Goal: Book appointment/travel/reservation

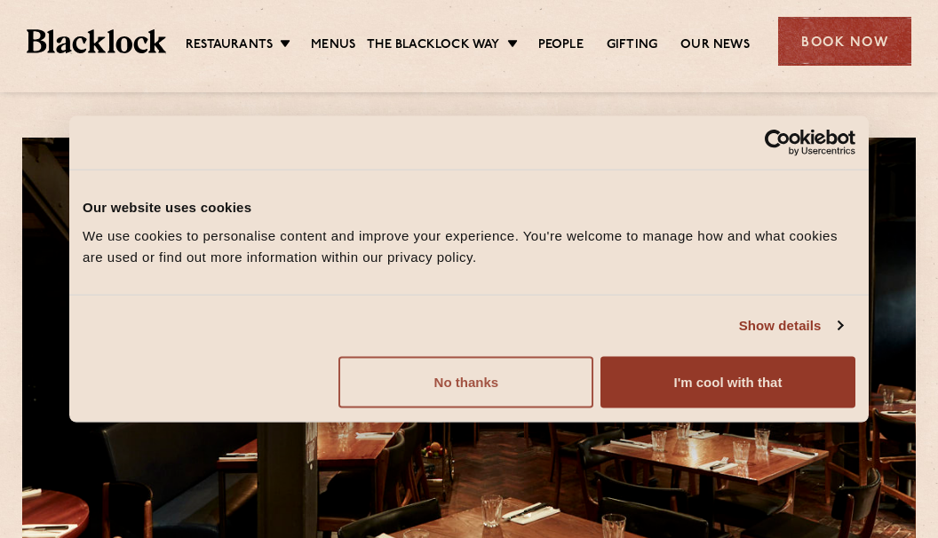
click at [561, 383] on button "No thanks" at bounding box center [465, 382] width 255 height 52
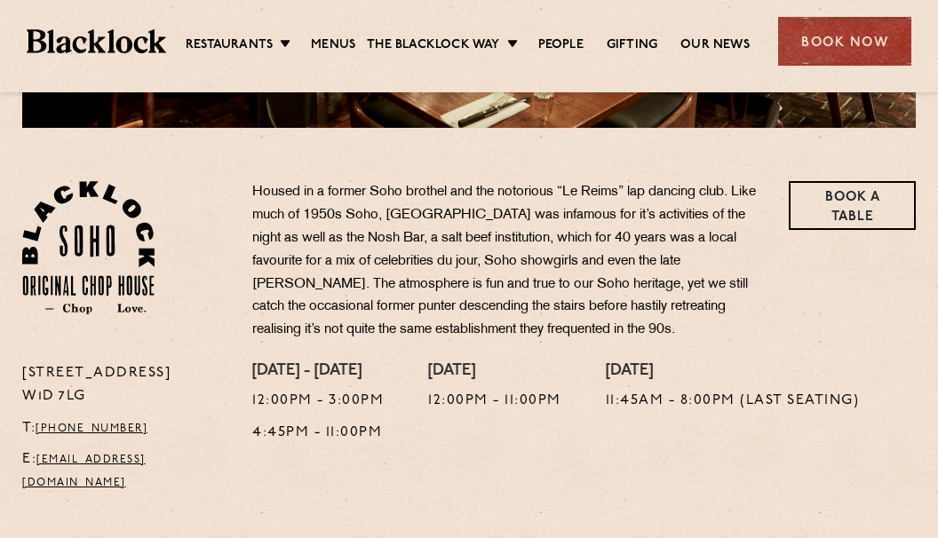
scroll to position [622, 0]
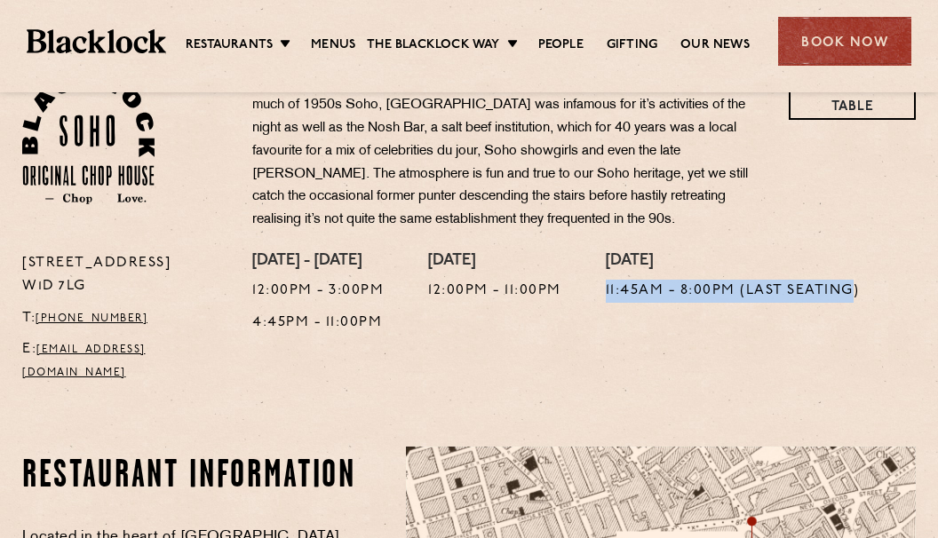
drag, startPoint x: 609, startPoint y: 290, endPoint x: 856, endPoint y: 303, distance: 247.2
click at [856, 303] on div "[DATE] - [DATE] 12:00pm - 3:00pm 4:45pm - 11:00pm [DATE] 12:00pm - 11:00pm [DAT…" at bounding box center [584, 322] width 690 height 141
click at [817, 349] on div "[DATE] 11:45am - 8:00pm (Last seating)" at bounding box center [733, 322] width 254 height 141
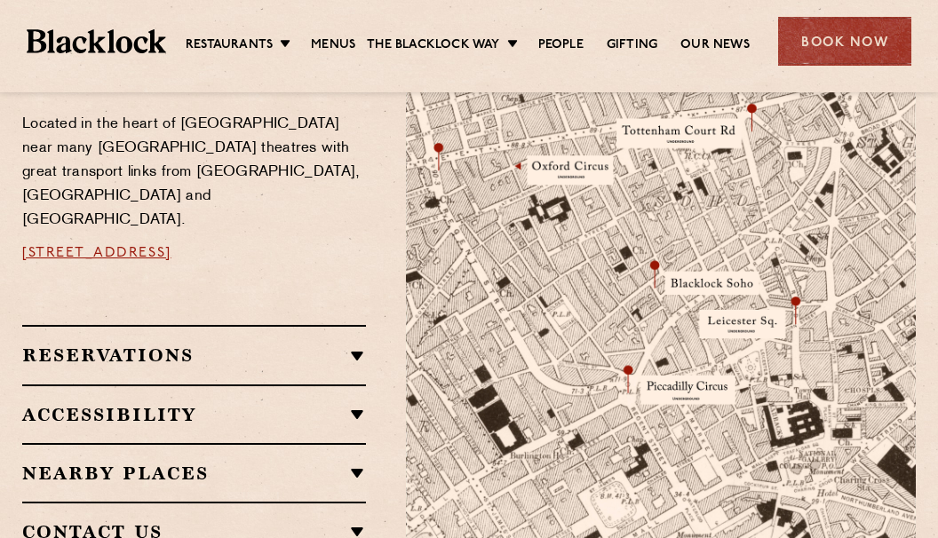
scroll to position [1066, 0]
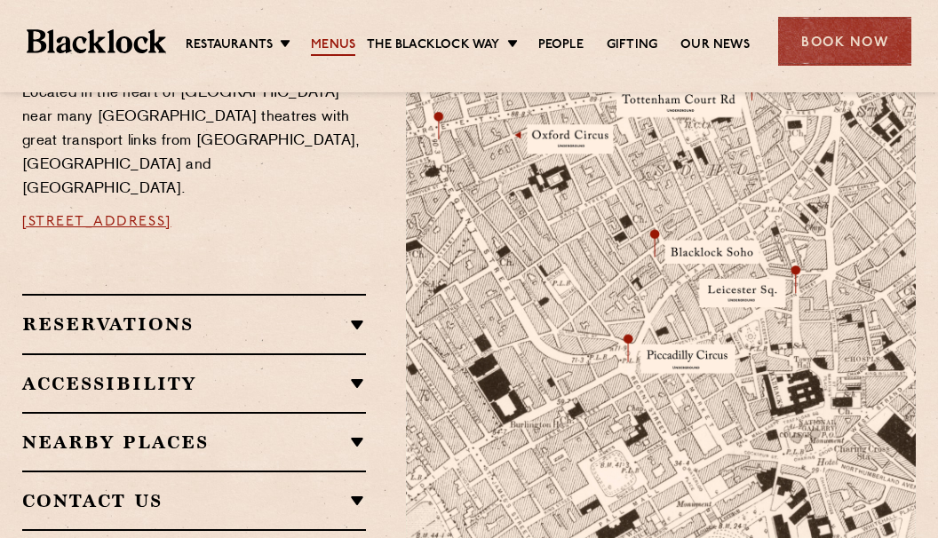
click at [346, 50] on link "Menus" at bounding box center [333, 46] width 44 height 20
click at [201, 314] on h2 "Reservations" at bounding box center [194, 324] width 344 height 21
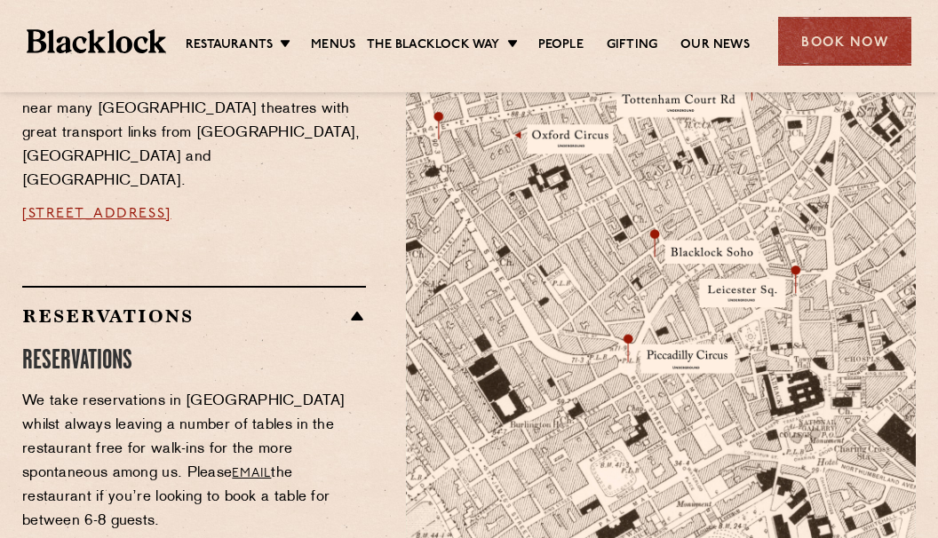
click at [867, 44] on div "Book Now" at bounding box center [844, 41] width 133 height 49
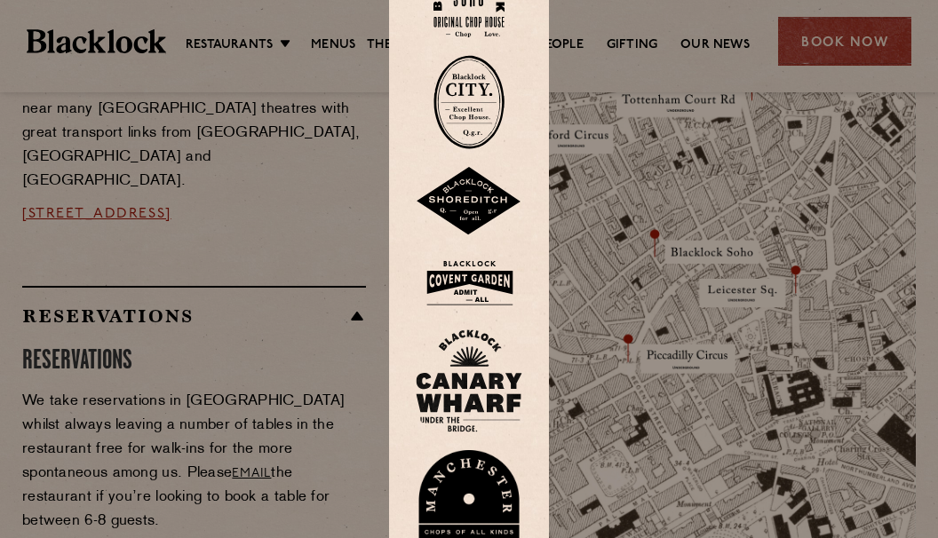
click at [487, 19] on img at bounding box center [468, 2] width 71 height 72
